Goal: Navigation & Orientation: Find specific page/section

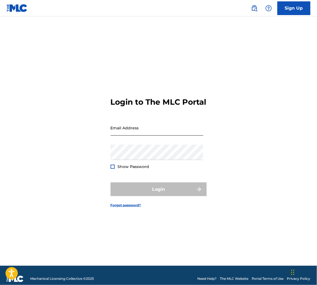
click at [129, 131] on input "Email Address" at bounding box center [157, 128] width 93 height 16
type input "[EMAIL_ADDRESS][DOMAIN_NAME]"
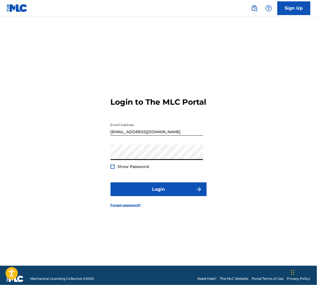
click at [111, 183] on button "Login" at bounding box center [159, 190] width 96 height 14
click at [112, 169] on div at bounding box center [113, 167] width 4 height 4
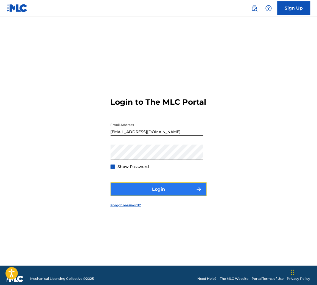
click at [133, 193] on button "Login" at bounding box center [159, 190] width 96 height 14
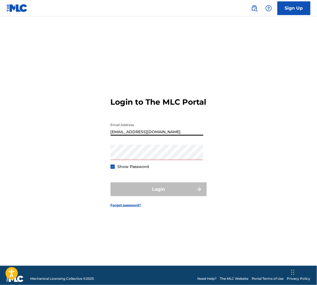
click at [133, 133] on input "[EMAIL_ADDRESS][DOMAIN_NAME]" at bounding box center [157, 128] width 93 height 16
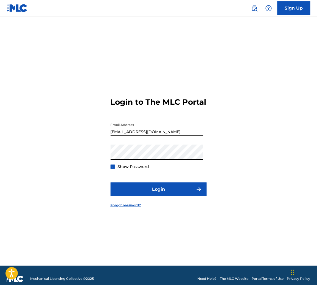
click at [111, 183] on button "Login" at bounding box center [159, 190] width 96 height 14
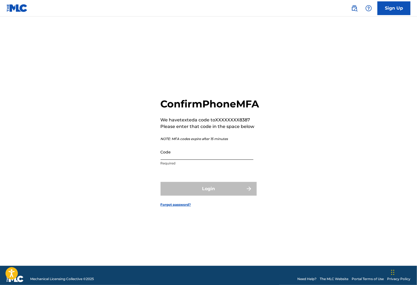
click at [183, 156] on input "Code" at bounding box center [206, 152] width 93 height 16
paste input "290966"
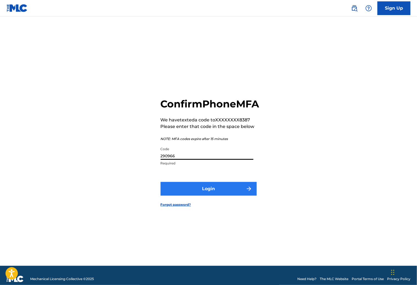
type input "290966"
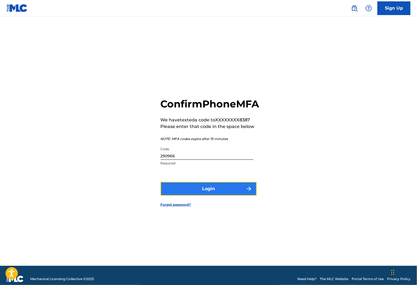
click at [197, 196] on button "Login" at bounding box center [208, 189] width 96 height 14
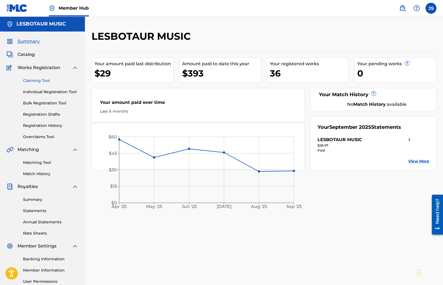
click at [39, 80] on link "Claiming Tool" at bounding box center [50, 81] width 55 height 6
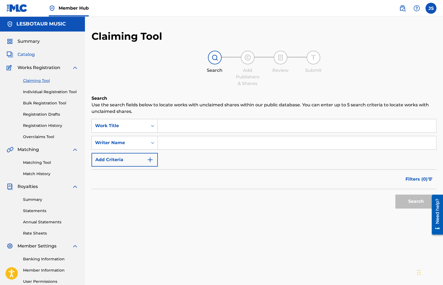
click at [27, 58] on span "Catalog" at bounding box center [26, 54] width 17 height 7
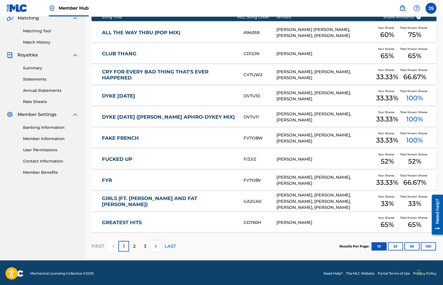
scroll to position [133, 0]
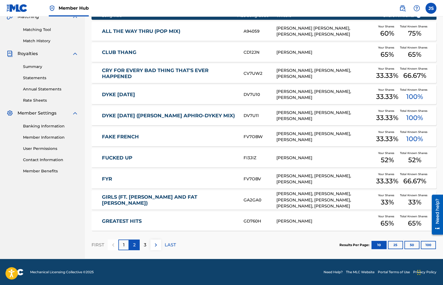
click at [137, 245] on div "2" at bounding box center [134, 245] width 11 height 11
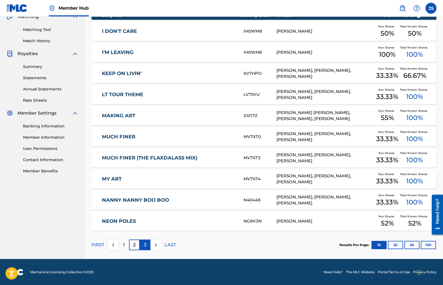
click at [146, 245] on p "3" at bounding box center [145, 245] width 2 height 7
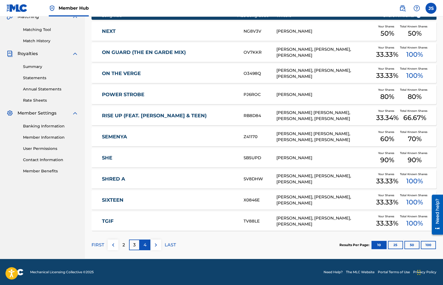
click at [148, 244] on div "4" at bounding box center [145, 245] width 11 height 11
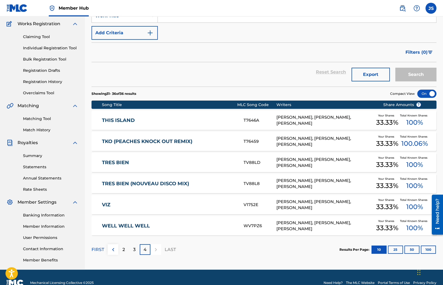
scroll to position [55, 0]
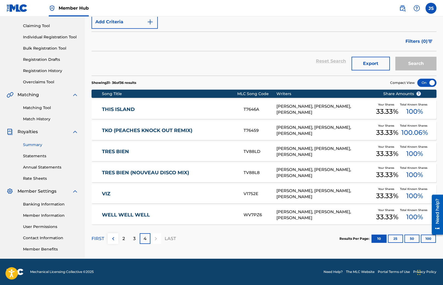
click at [37, 145] on link "Summary" at bounding box center [50, 145] width 55 height 6
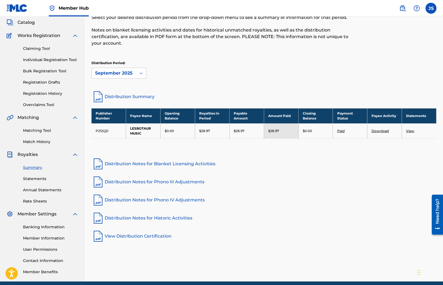
scroll to position [32, 0]
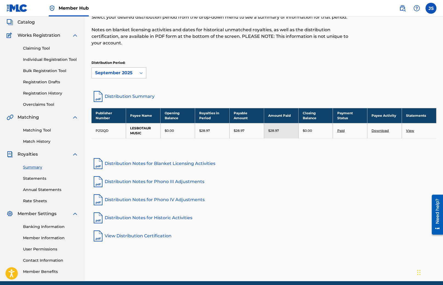
click at [138, 68] on div at bounding box center [141, 73] width 10 height 10
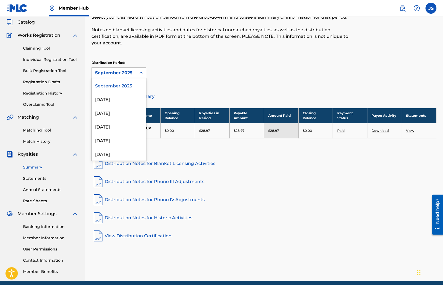
click at [132, 87] on div "September 2025" at bounding box center [119, 85] width 54 height 14
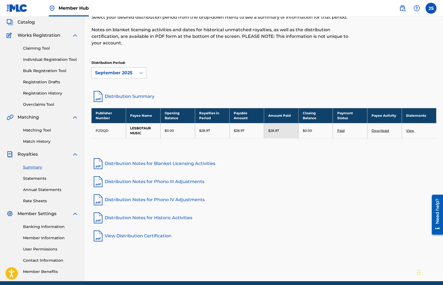
scroll to position [0, 0]
